Goal: Task Accomplishment & Management: Complete application form

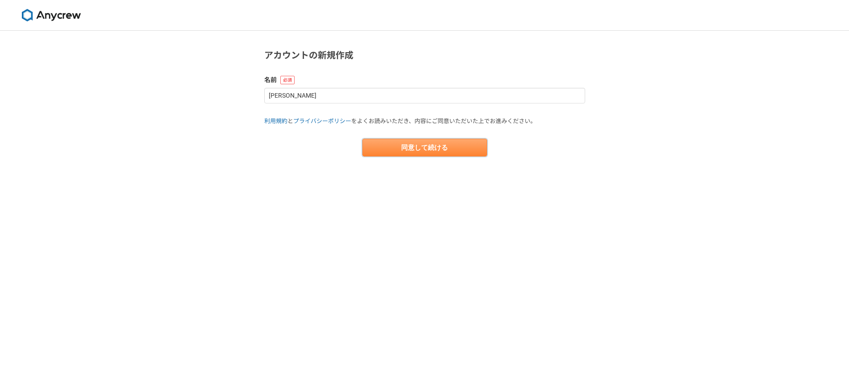
click at [409, 142] on button "同意して続ける" at bounding box center [424, 148] width 125 height 18
select select "13"
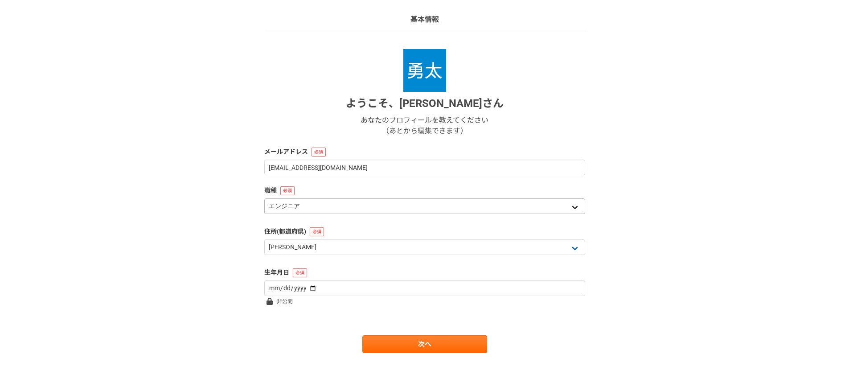
scroll to position [62, 0]
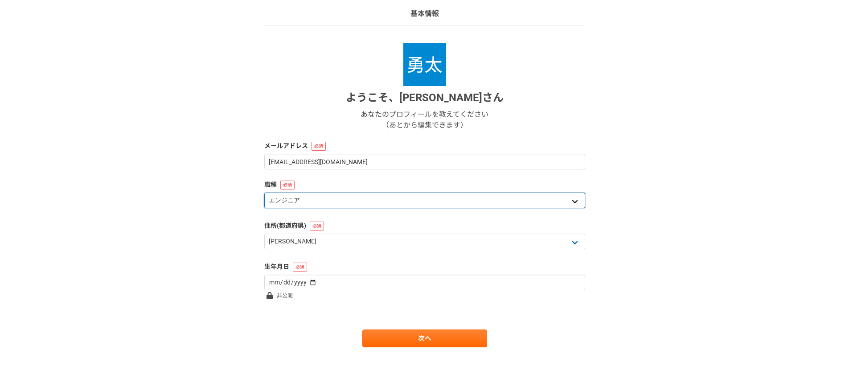
click at [343, 206] on select "エンジニア デザイナー ライター 営業 マーケティング 企画・事業開発 バックオフィス その他" at bounding box center [424, 201] width 321 height 16
select select "6"
click at [264, 193] on select "エンジニア デザイナー ライター 営業 マーケティング 企画・事業開発 バックオフィス その他" at bounding box center [424, 201] width 321 height 16
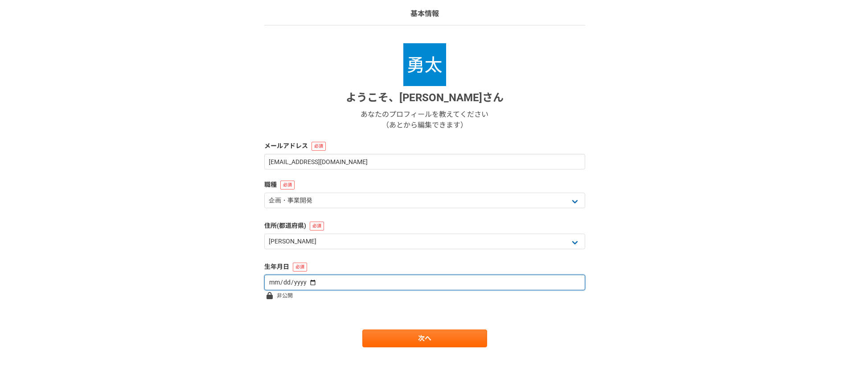
click at [320, 282] on input "date" at bounding box center [424, 283] width 321 height 16
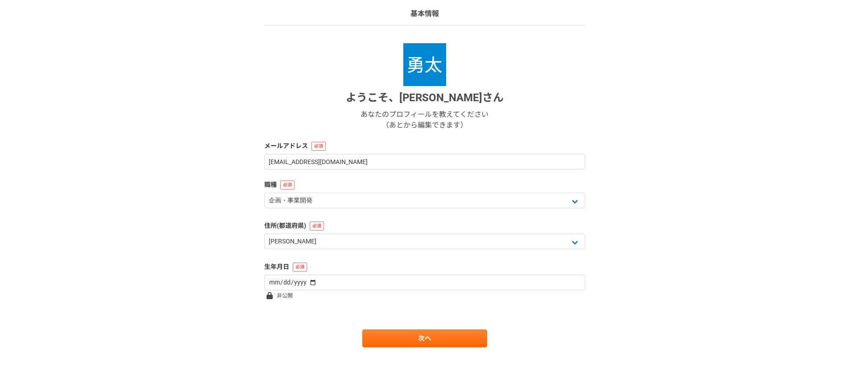
click at [294, 298] on form "ようこそ、 [PERSON_NAME] あなたのプロフィールを教えてください （あとから編集できます） メールアドレス [EMAIL_ADDRESS][DOM…" at bounding box center [424, 195] width 321 height 304
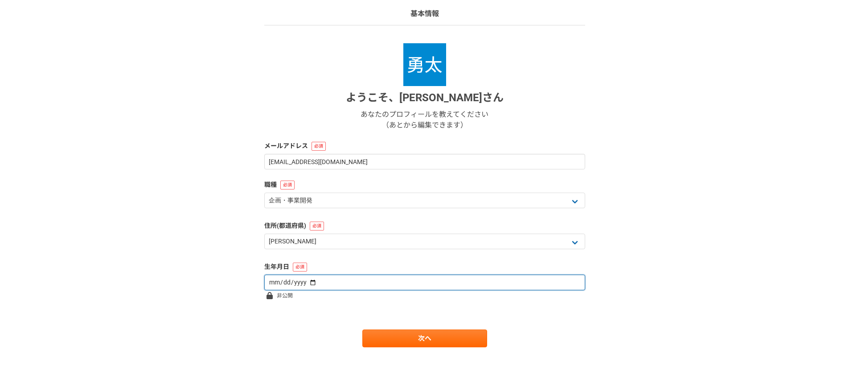
click at [315, 278] on input "date" at bounding box center [424, 283] width 321 height 16
type input "[DATE]"
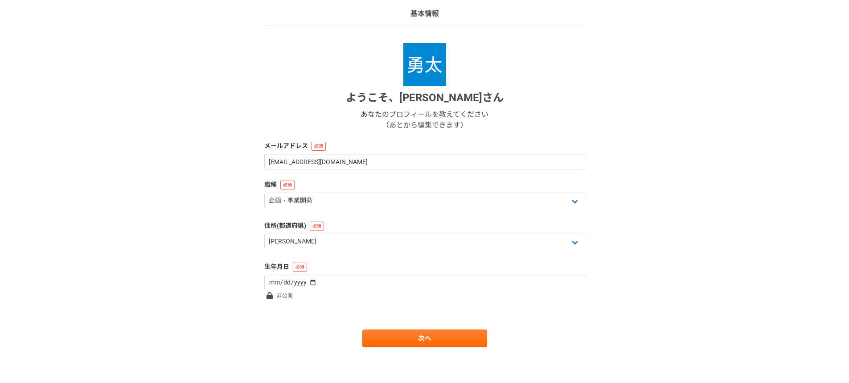
click at [287, 297] on span "非公開" at bounding box center [285, 295] width 16 height 11
click at [393, 344] on link "次へ" at bounding box center [424, 338] width 125 height 18
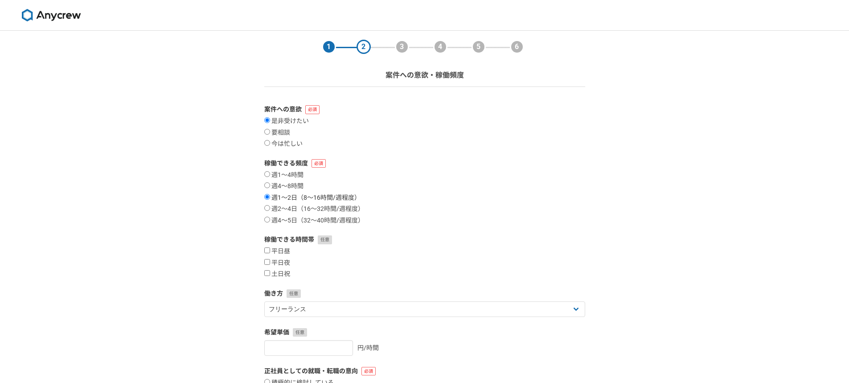
scroll to position [45, 0]
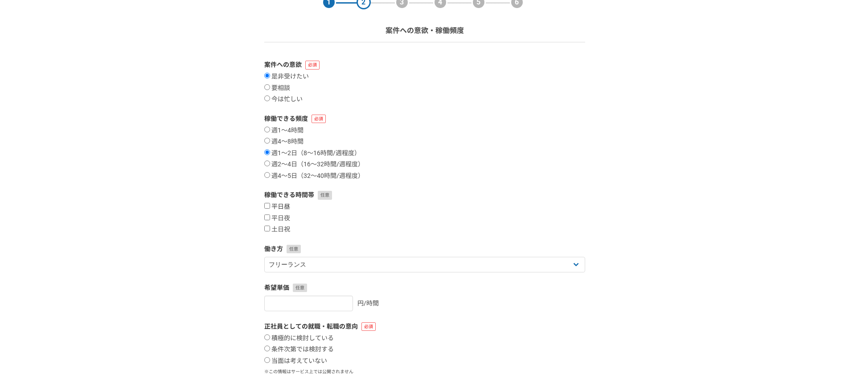
click at [275, 205] on label "平日昼" at bounding box center [277, 207] width 26 height 8
click at [270, 205] on input "平日昼" at bounding box center [267, 206] width 6 height 6
checkbox input "true"
click at [268, 217] on input "平日夜" at bounding box center [267, 217] width 6 height 6
checkbox input "true"
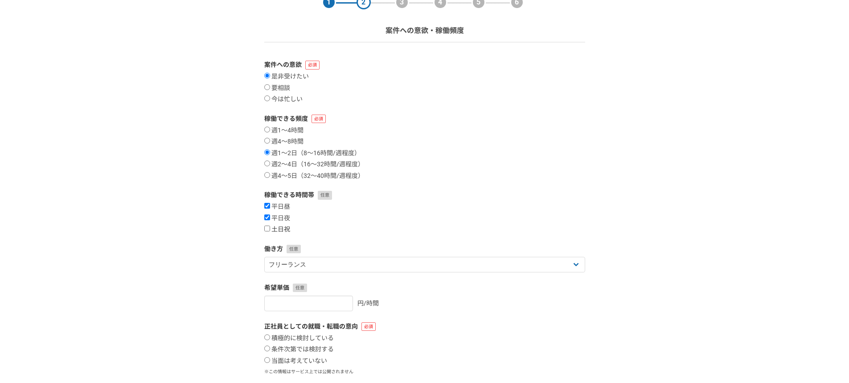
click at [269, 229] on input "土日祝" at bounding box center [267, 229] width 6 height 6
checkbox input "true"
click at [297, 274] on form "案件への意欲 是非受けたい 要相談 今は忙しい 稼働できる頻度 週1〜4時間 週4〜8時間 週1〜2日（8〜16時間/週程度） 週2〜4日（16〜32時間/週…" at bounding box center [424, 240] width 321 height 361
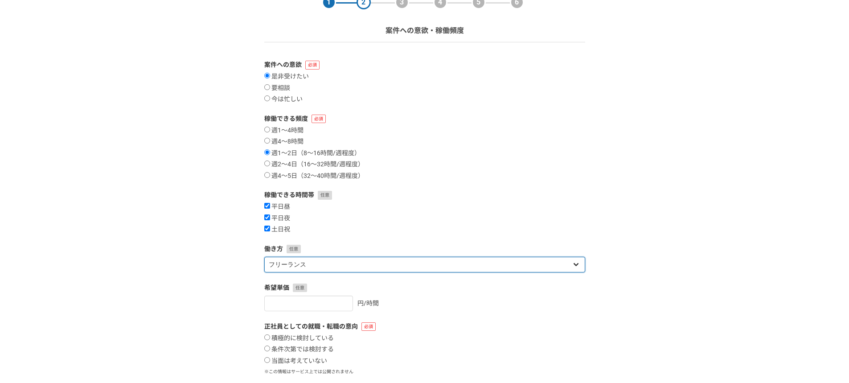
click at [297, 268] on select "フリーランス 副業 その他" at bounding box center [424, 265] width 321 height 16
click at [264, 257] on select "フリーランス 副業 その他" at bounding box center [424, 265] width 321 height 16
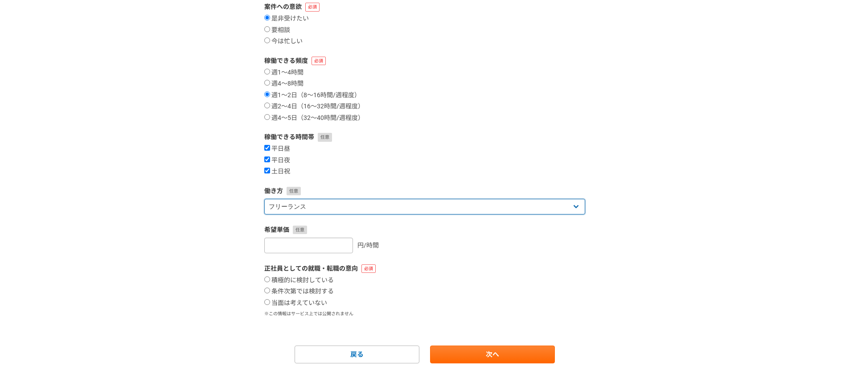
scroll to position [119, 0]
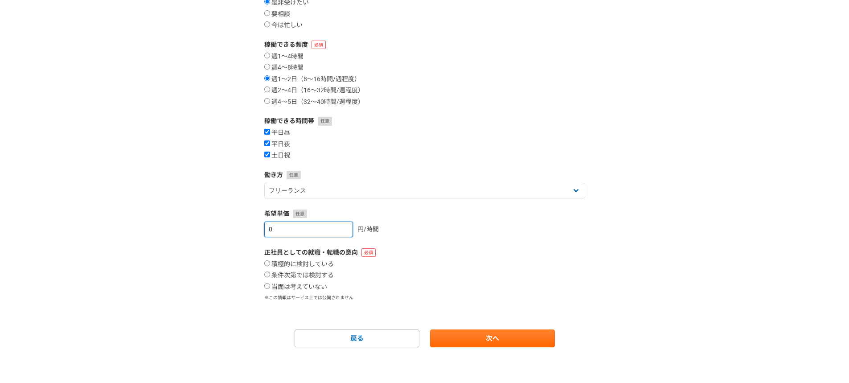
type input "0"
click at [337, 231] on input "0" at bounding box center [308, 230] width 89 height 16
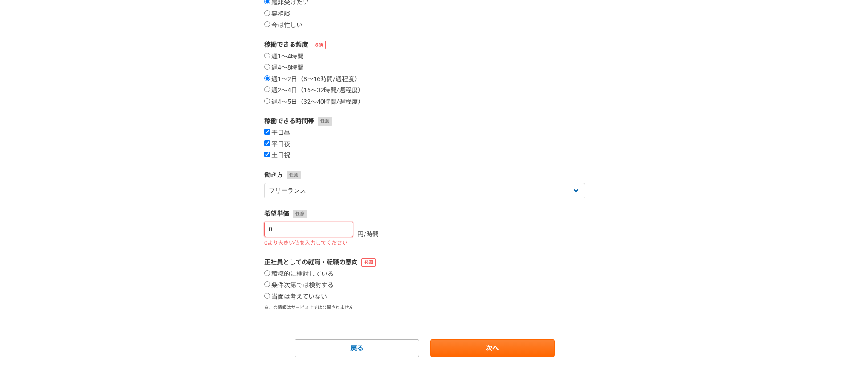
click at [335, 224] on input "0" at bounding box center [308, 230] width 89 height 16
click at [325, 230] on input "0" at bounding box center [308, 230] width 89 height 16
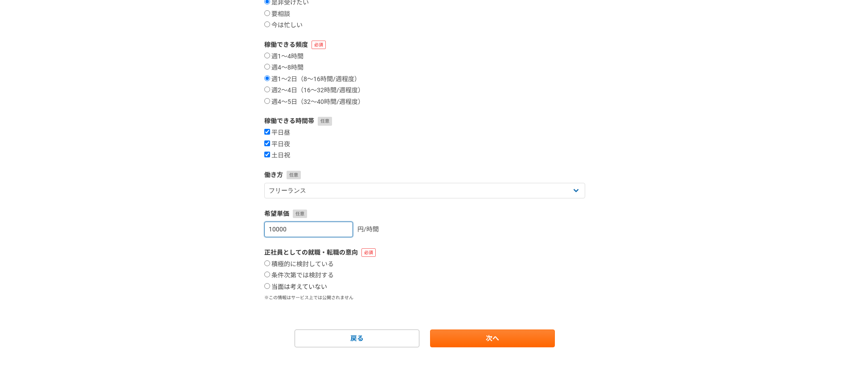
type input "10000"
click at [287, 290] on label "当面は考えていない" at bounding box center [295, 287] width 63 height 8
click at [270, 289] on input "当面は考えていない" at bounding box center [267, 286] width 6 height 6
radio input "true"
click at [484, 333] on link "次へ" at bounding box center [492, 338] width 125 height 18
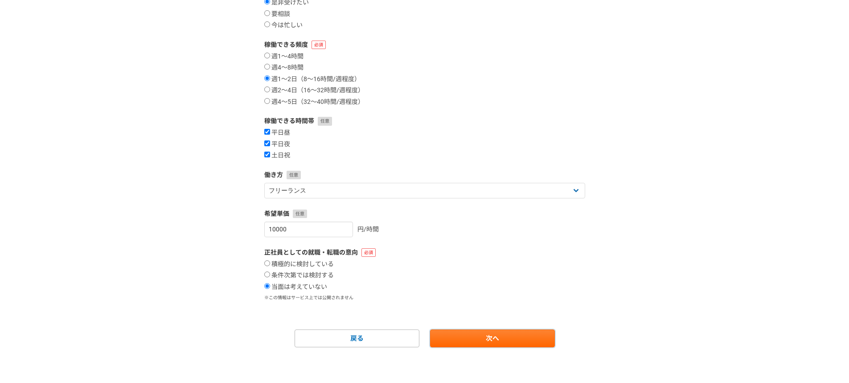
scroll to position [0, 0]
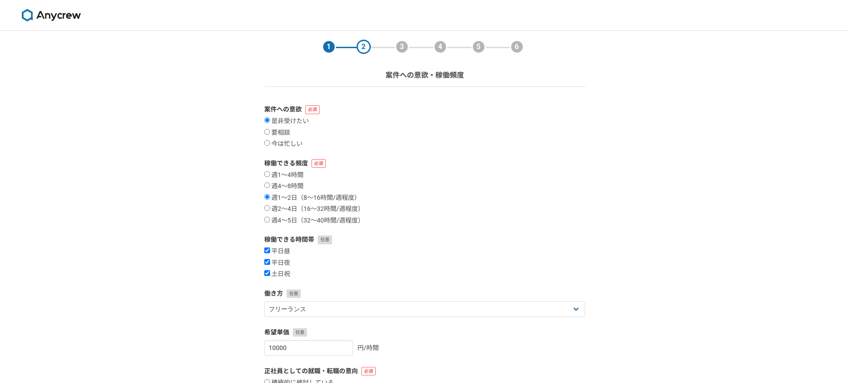
select select
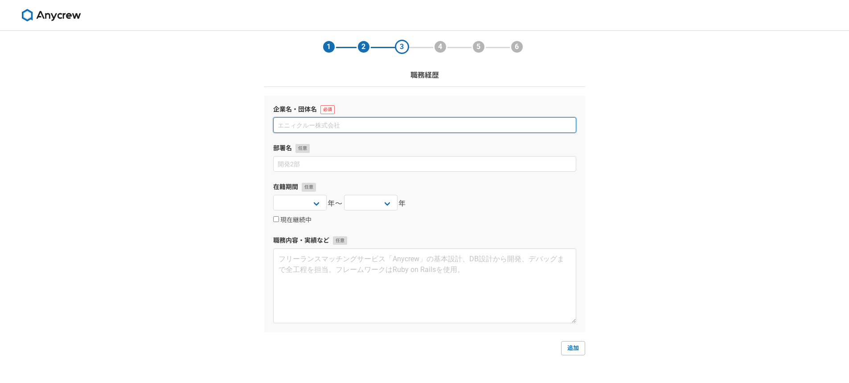
click at [298, 128] on input at bounding box center [424, 125] width 303 height 16
type input "に"
type input "ヒューマンホールディングス株式会社"
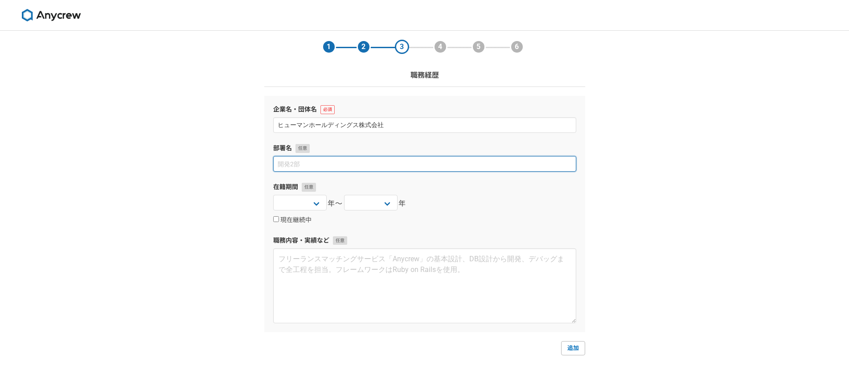
click at [346, 168] on input at bounding box center [424, 164] width 303 height 16
type input "経営企画室"
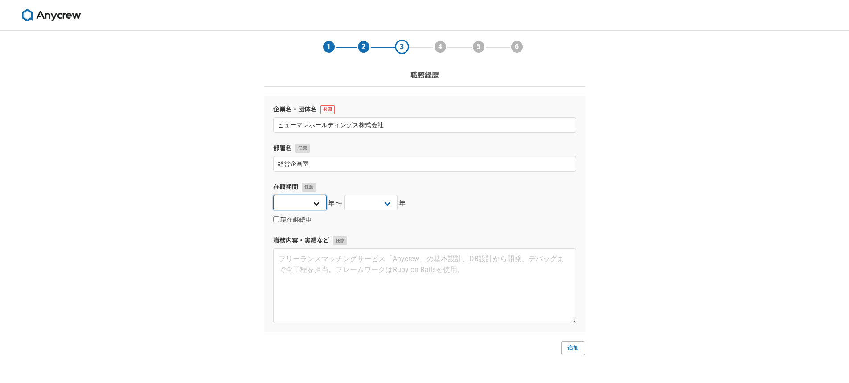
click at [315, 205] on select "[DATE] [DATE] [DATE] [DATE] [DATE] [DATE] [DATE] [DATE] [DATE] [DATE] [DATE] [D…" at bounding box center [299, 203] width 53 height 16
select select "2023"
click at [273, 195] on select "[DATE] [DATE] [DATE] [DATE] [DATE] [DATE] [DATE] [DATE] [DATE] [DATE] [DATE] [D…" at bounding box center [299, 203] width 53 height 16
click at [303, 218] on label "現在継続中" at bounding box center [292, 220] width 38 height 8
click at [279, 218] on input "現在継続中" at bounding box center [276, 219] width 6 height 6
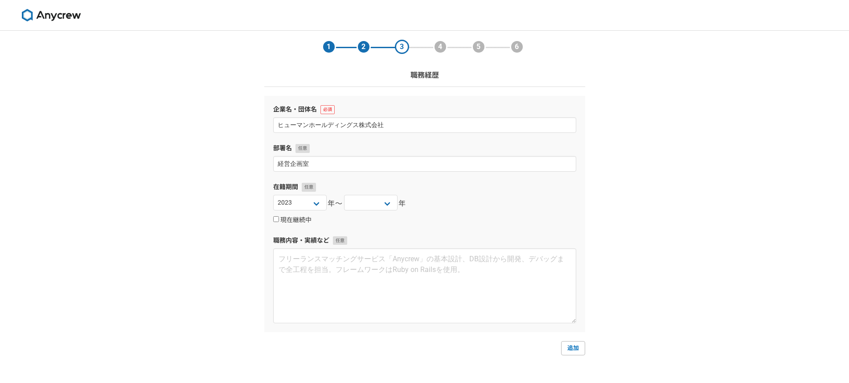
checkbox input "true"
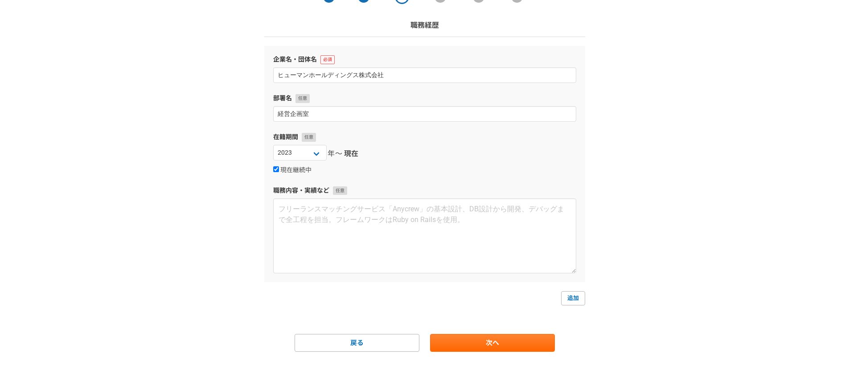
scroll to position [54, 0]
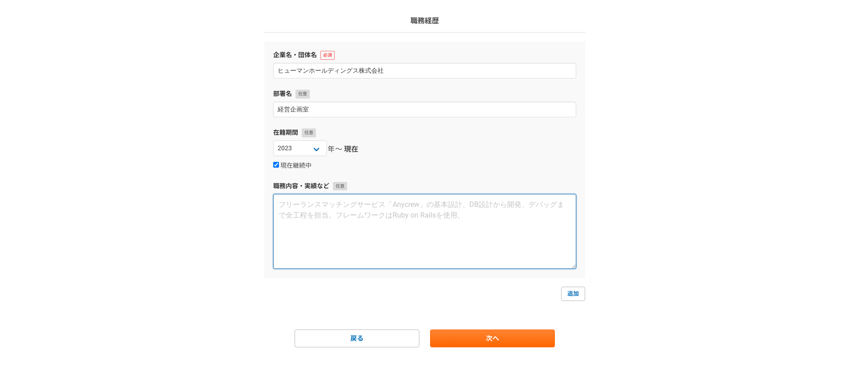
click at [313, 196] on textarea at bounding box center [424, 231] width 303 height 75
type textarea "経営企画として子会社管理及びＭ＆Ａ担当"
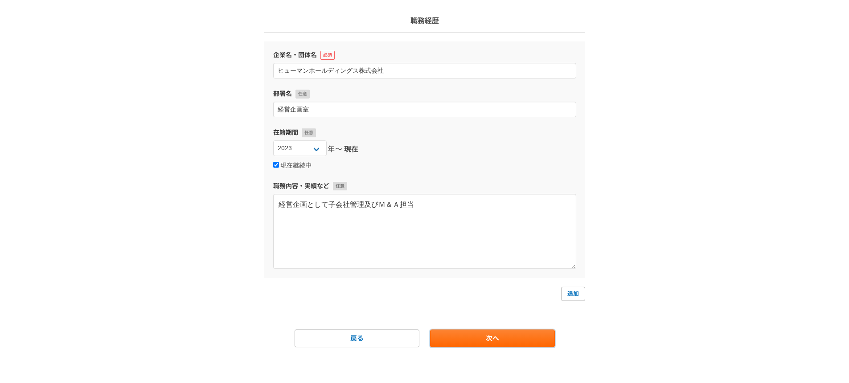
click at [547, 336] on link "次へ" at bounding box center [492, 338] width 125 height 18
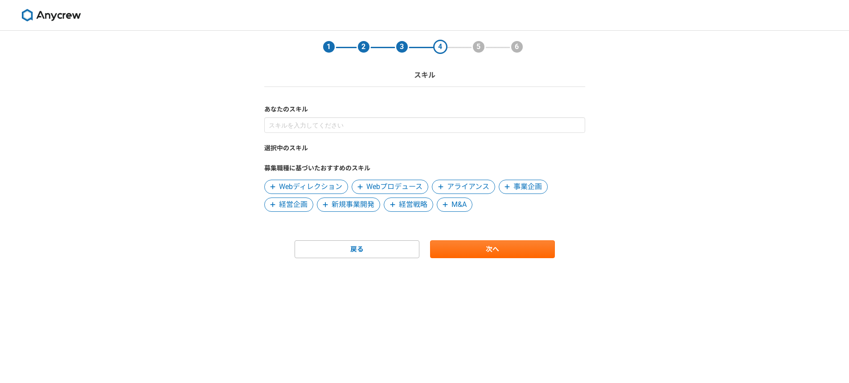
click at [412, 201] on span "経営戦略" at bounding box center [413, 204] width 29 height 11
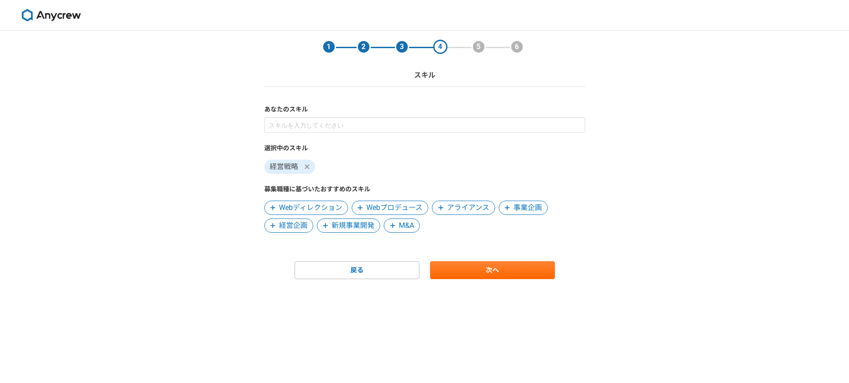
click at [402, 228] on span "M&A" at bounding box center [406, 225] width 15 height 11
click at [291, 227] on span "経営企画" at bounding box center [293, 225] width 29 height 11
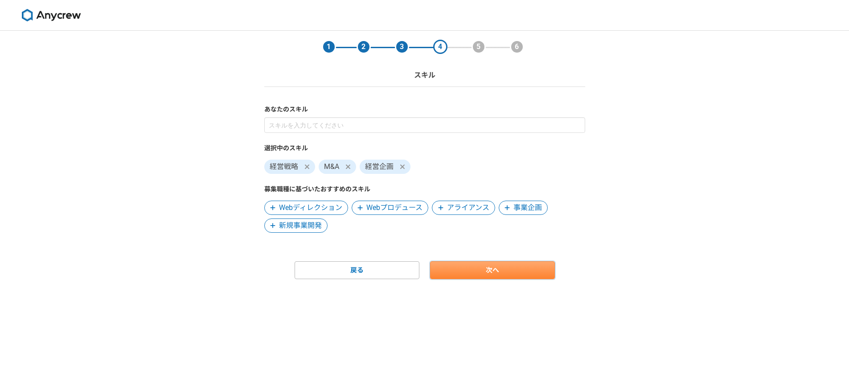
click at [489, 266] on link "次へ" at bounding box center [492, 270] width 125 height 18
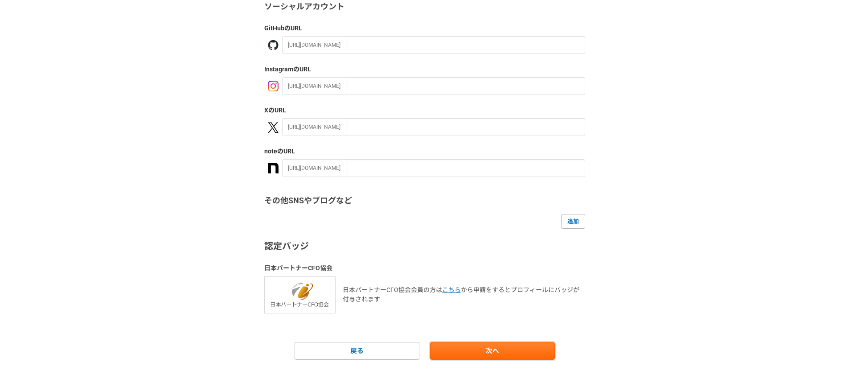
scroll to position [107, 0]
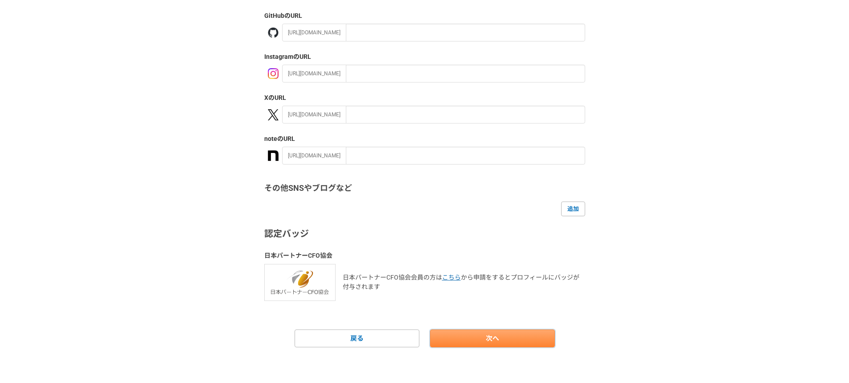
click at [493, 337] on link "次へ" at bounding box center [492, 338] width 125 height 18
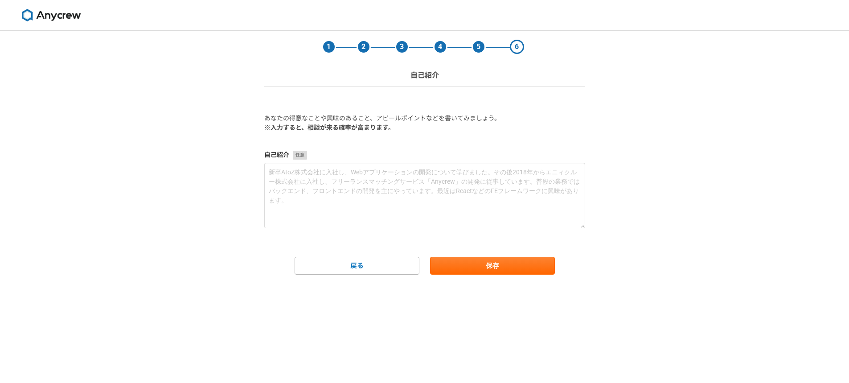
scroll to position [0, 0]
click at [472, 255] on form "あなたの得意なことや興味のあること、アピールポイントなどを書いてみましょう。 ※入力すると、相談が来る確率が高まります。 自己紹介 戻る 保存" at bounding box center [424, 194] width 321 height 161
click at [482, 263] on button "保存" at bounding box center [492, 266] width 125 height 18
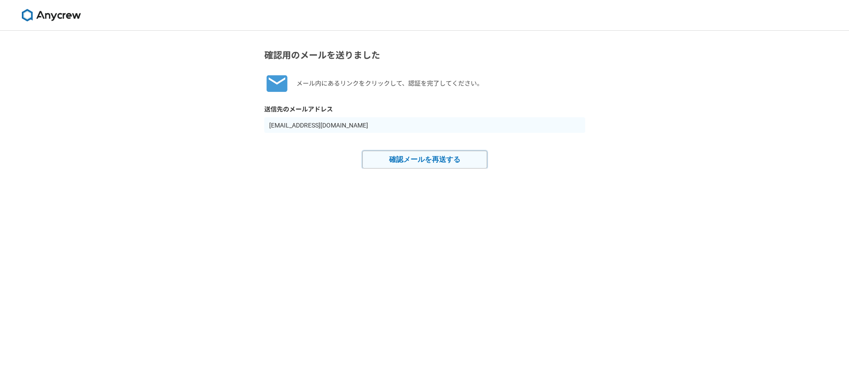
click at [411, 160] on button "確認メールを再送する" at bounding box center [424, 160] width 125 height 18
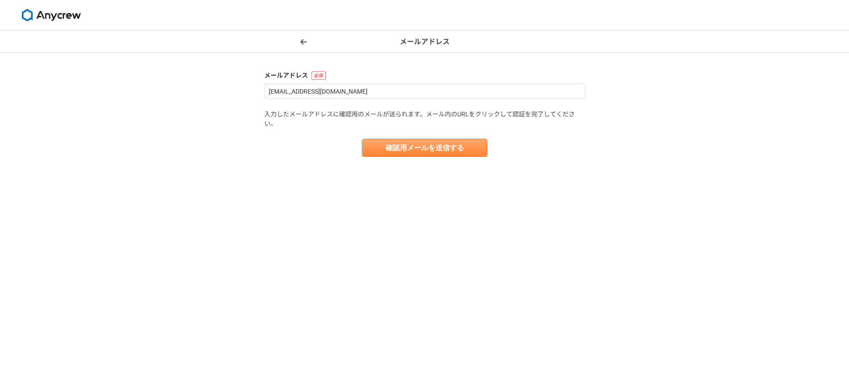
click at [431, 145] on button "確認用メールを送信する" at bounding box center [424, 148] width 125 height 18
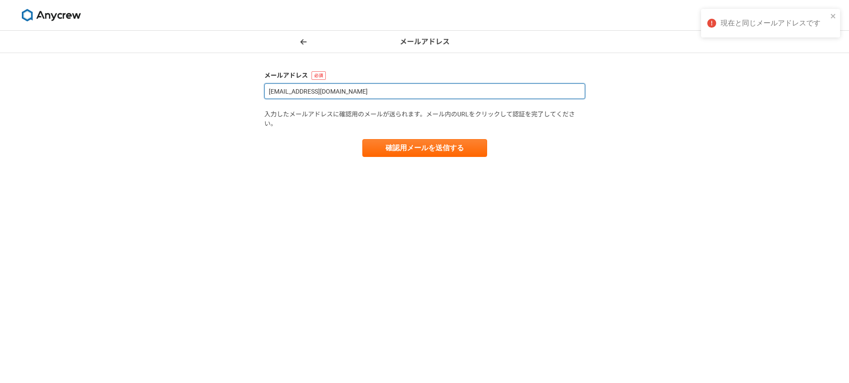
click at [377, 90] on input "[EMAIL_ADDRESS][DOMAIN_NAME]" at bounding box center [424, 91] width 321 height 16
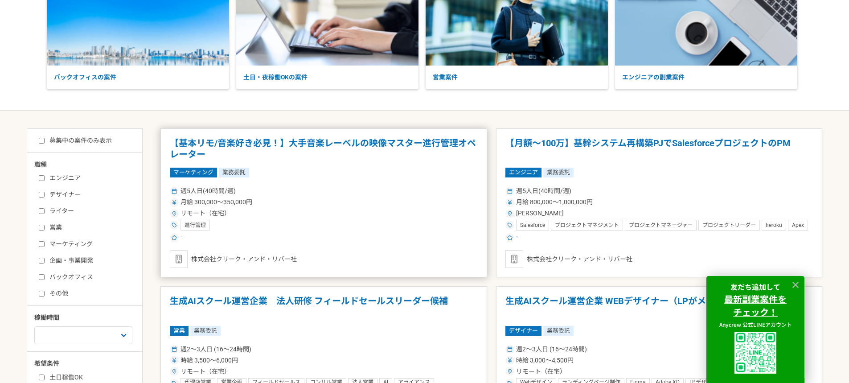
scroll to position [89, 0]
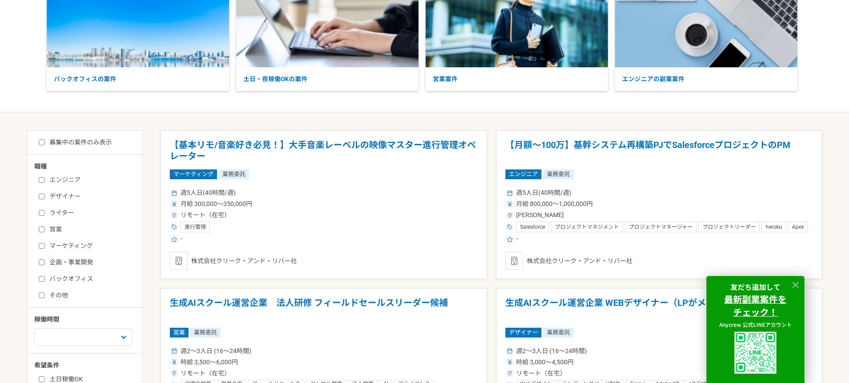
click at [69, 260] on label "企画・事業開発" at bounding box center [90, 262] width 103 height 9
click at [45, 260] on input "企画・事業開発" at bounding box center [42, 262] width 6 height 6
checkbox input "true"
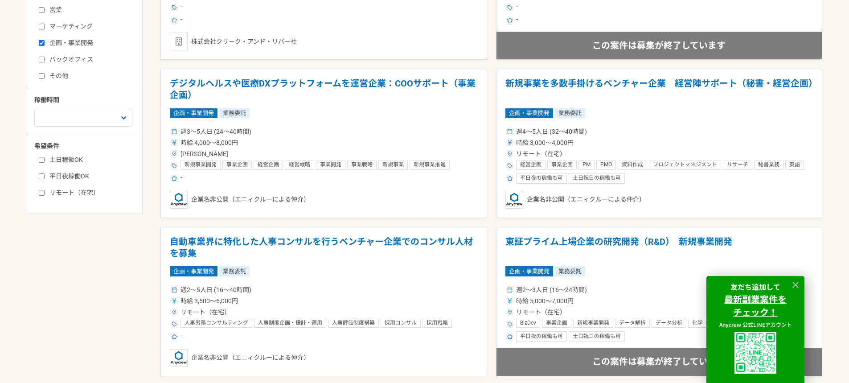
scroll to position [312, 0]
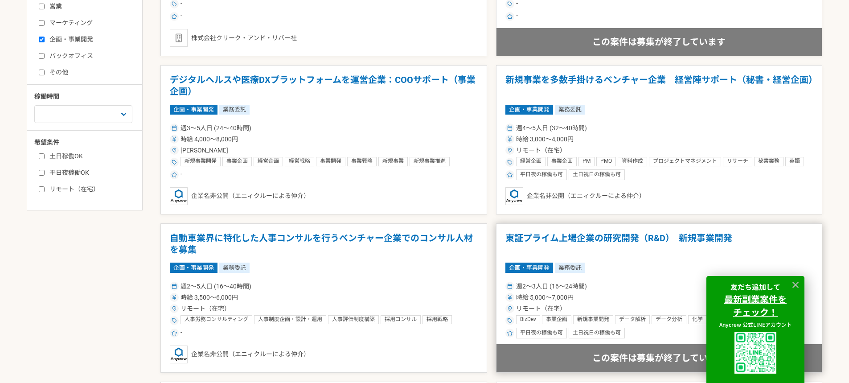
drag, startPoint x: 798, startPoint y: 283, endPoint x: 778, endPoint y: 273, distance: 22.1
click at [798, 283] on icon at bounding box center [796, 285] width 6 height 6
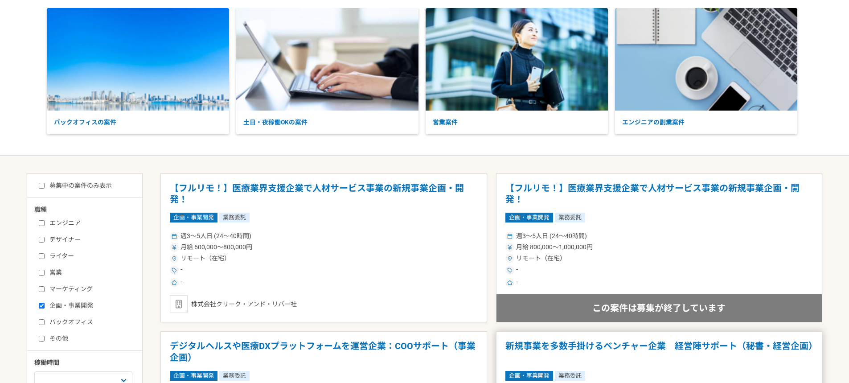
scroll to position [45, 0]
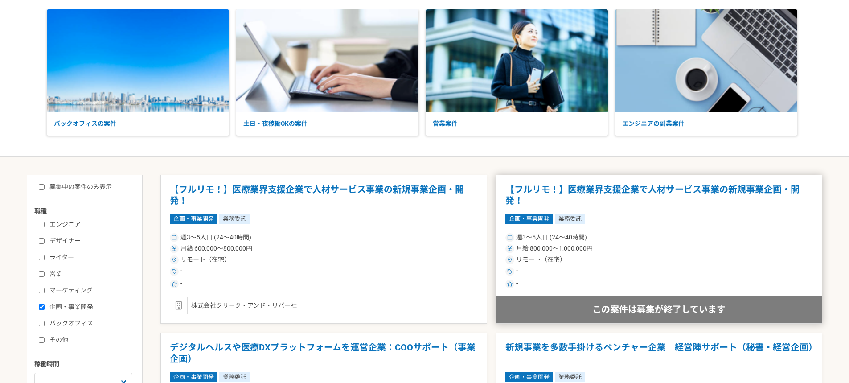
click at [580, 186] on h1 "【フルリモ！】医療業界支援企業で人材サービス事業の新規事業企画・開発！" at bounding box center [660, 195] width 308 height 23
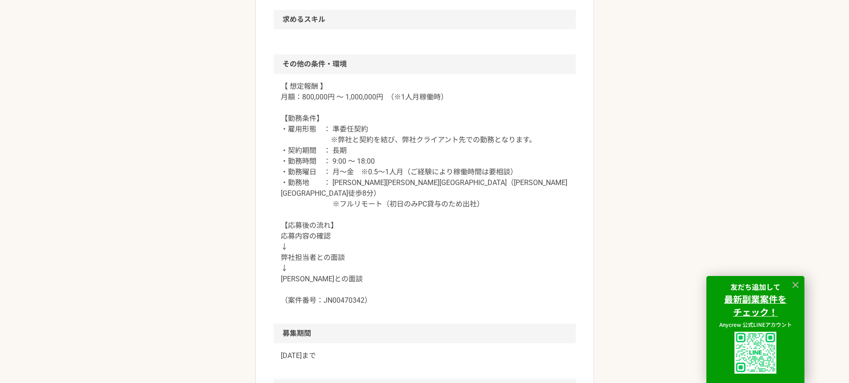
scroll to position [758, 0]
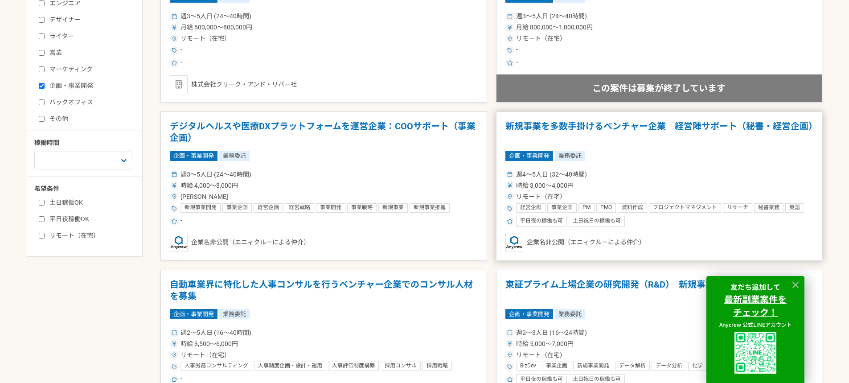
scroll to position [267, 0]
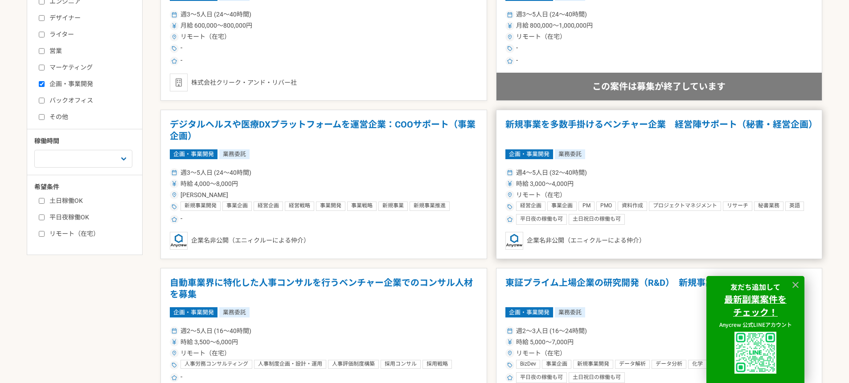
click at [580, 121] on h1 "新規事業を多数手掛けるベンチャー企業　経営陣サポート（秘書・経営企画）" at bounding box center [660, 130] width 308 height 23
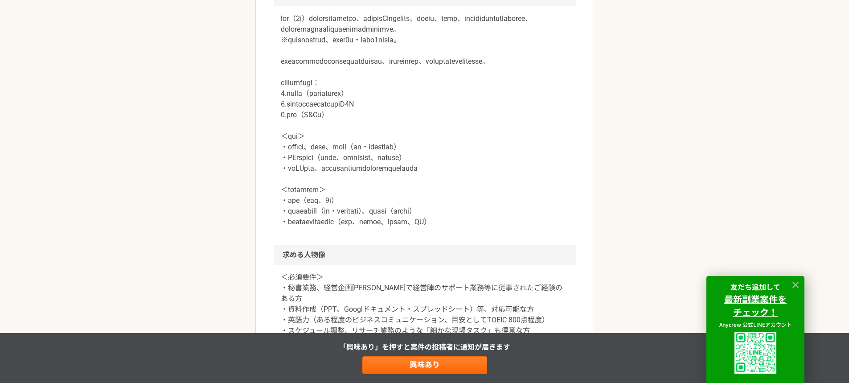
scroll to position [490, 0]
drag, startPoint x: 293, startPoint y: 208, endPoint x: 359, endPoint y: 211, distance: 66.0
click at [359, 211] on p at bounding box center [425, 119] width 288 height 214
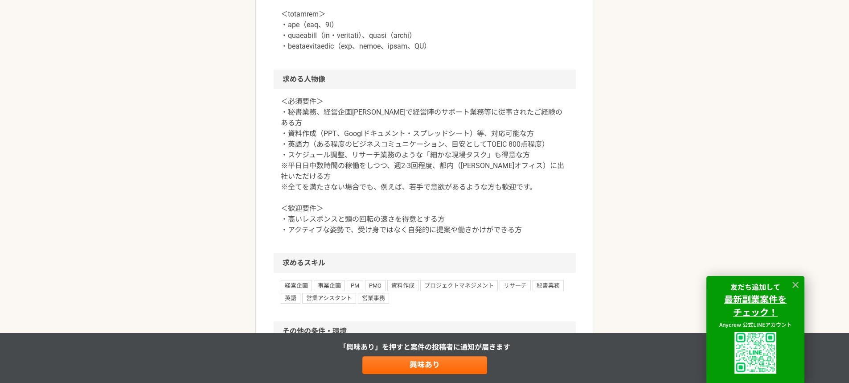
scroll to position [669, 0]
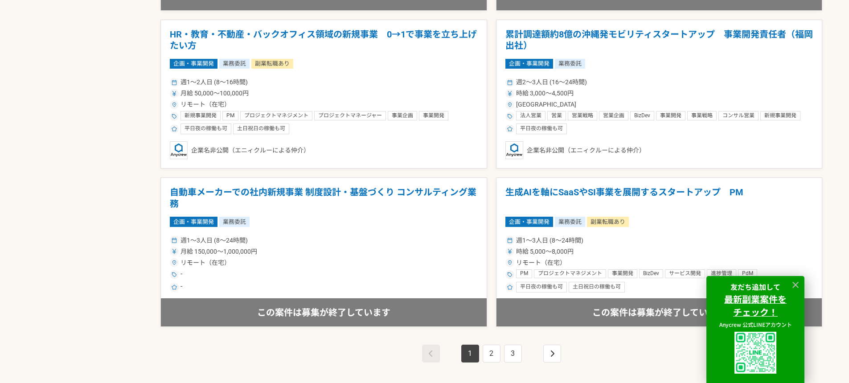
scroll to position [1471, 0]
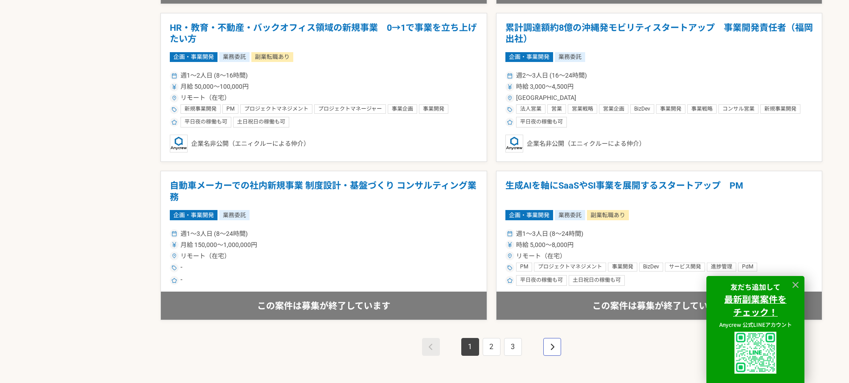
click at [551, 350] on link "pagination" at bounding box center [552, 347] width 18 height 18
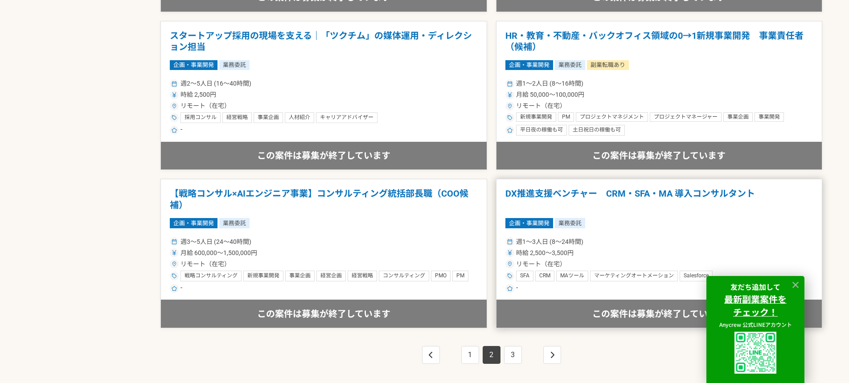
scroll to position [1471, 0]
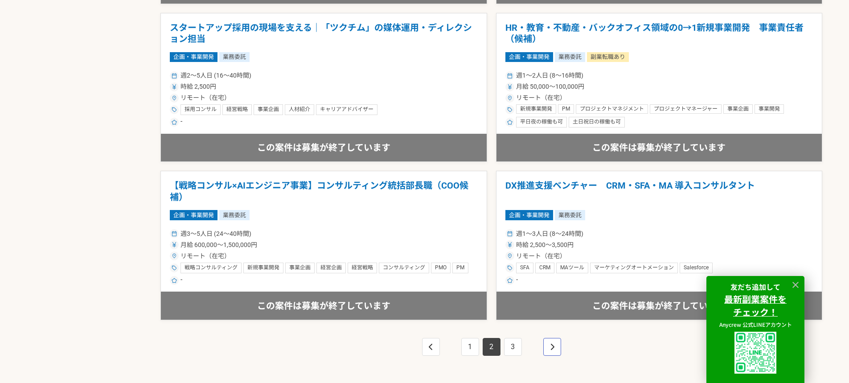
click at [546, 346] on link "pagination" at bounding box center [552, 347] width 18 height 18
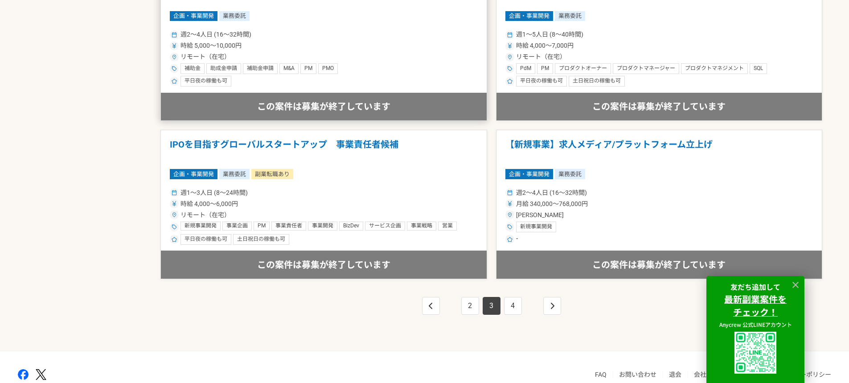
scroll to position [1516, 0]
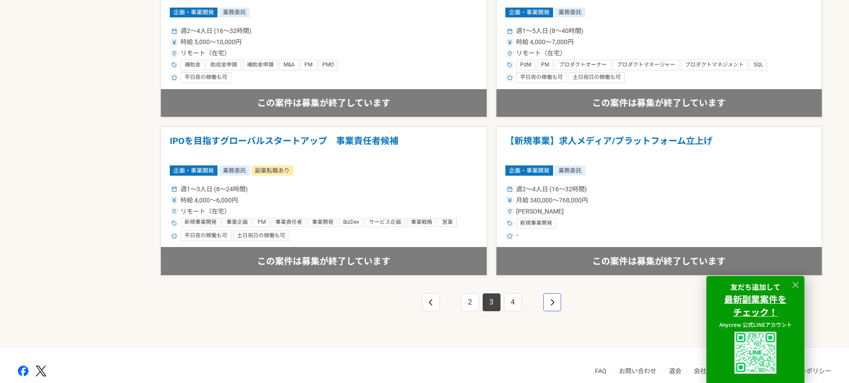
click at [556, 298] on link "pagination" at bounding box center [552, 302] width 18 height 18
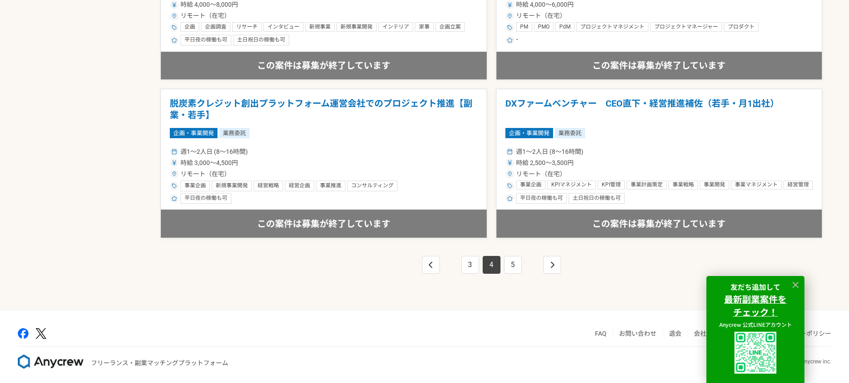
scroll to position [1557, 0]
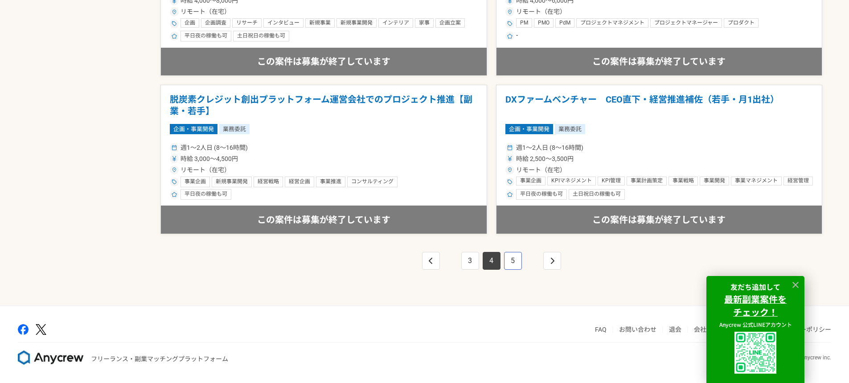
click at [517, 266] on link "5" at bounding box center [513, 261] width 18 height 18
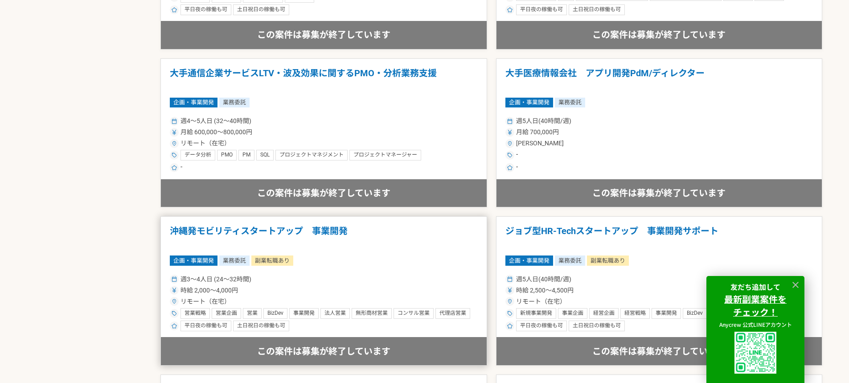
scroll to position [669, 0]
